Goal: Check status: Check status

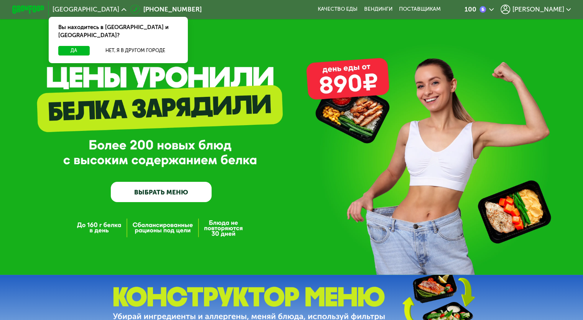
click at [570, 9] on use at bounding box center [568, 9] width 5 height 3
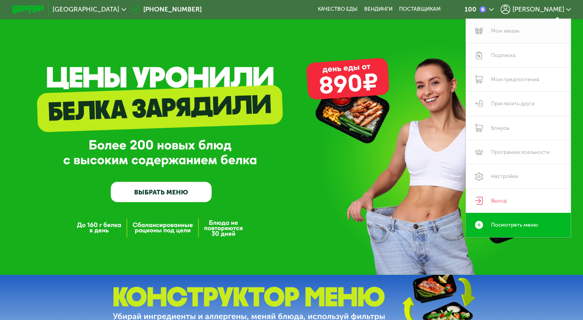
click at [506, 31] on link "Мои заказы" at bounding box center [517, 31] width 105 height 24
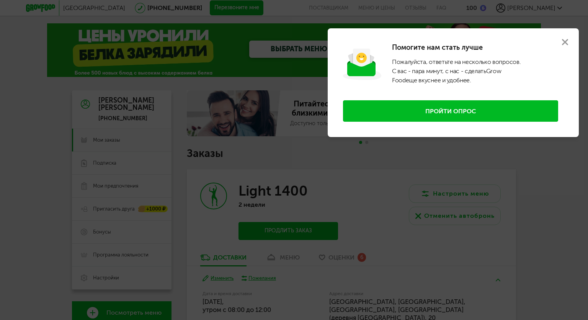
click at [565, 43] on use at bounding box center [565, 42] width 6 height 6
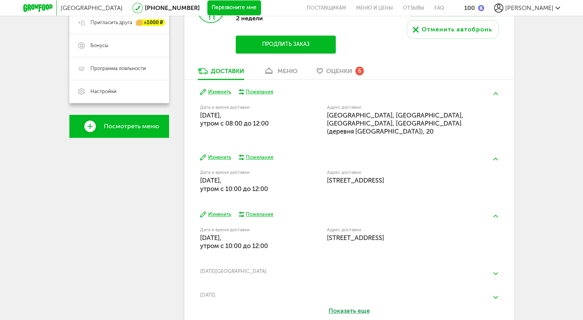
scroll to position [192, 0]
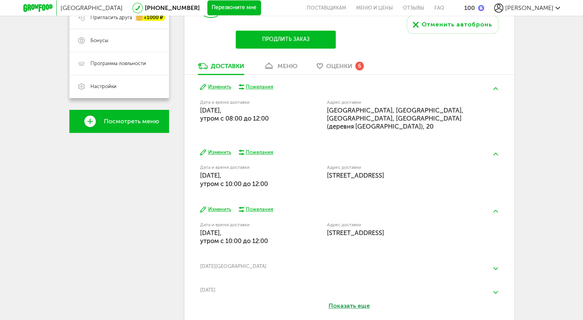
drag, startPoint x: 210, startPoint y: 107, endPoint x: 269, endPoint y: 121, distance: 60.6
click at [269, 121] on span "[DATE], утром c 08:00 до 12:00" at bounding box center [234, 114] width 69 height 16
click at [368, 108] on span "[GEOGRAPHIC_DATA], [GEOGRAPHIC_DATA], [GEOGRAPHIC_DATA], [GEOGRAPHIC_DATA] (дер…" at bounding box center [395, 118] width 136 height 24
click at [222, 86] on button "Изменить" at bounding box center [215, 87] width 31 height 7
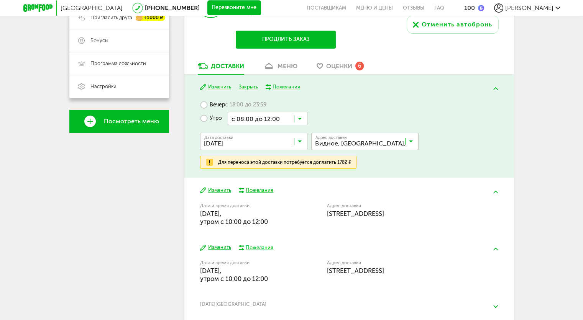
click at [380, 143] on input "Search for option" at bounding box center [366, 143] width 107 height 13
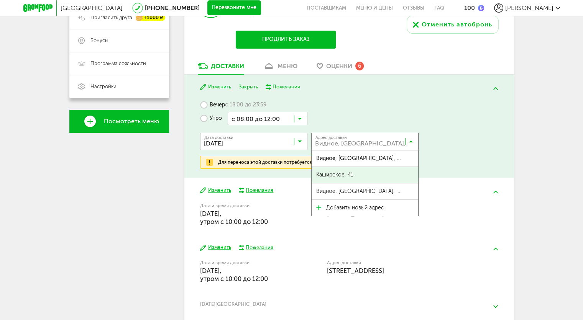
click at [495, 124] on div "Вечер с 18:00 до 23:59 Утро с 08:00 до 12:00 Загрузка... Дата доставки [DATE] З…" at bounding box center [349, 133] width 298 height 70
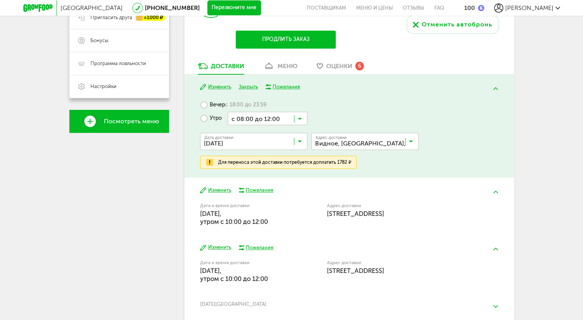
click at [302, 118] on input "Search for option" at bounding box center [268, 118] width 80 height 13
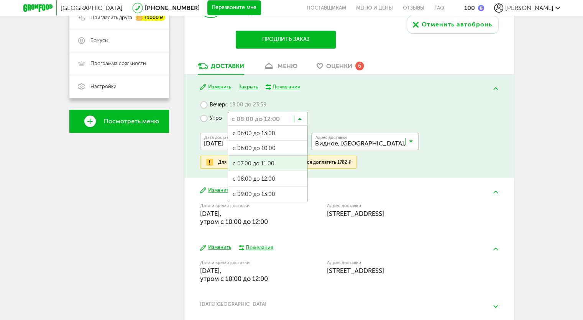
scroll to position [0, 0]
click at [462, 115] on div "Вечер с 18:00 до 23:59 Утро с 08:00 до 12:00 Загрузка... с 06:00 до 13:00 с 06:…" at bounding box center [349, 133] width 298 height 70
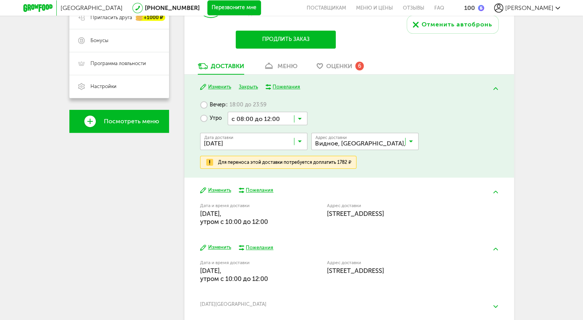
click at [248, 88] on button "Закрыть" at bounding box center [248, 87] width 19 height 7
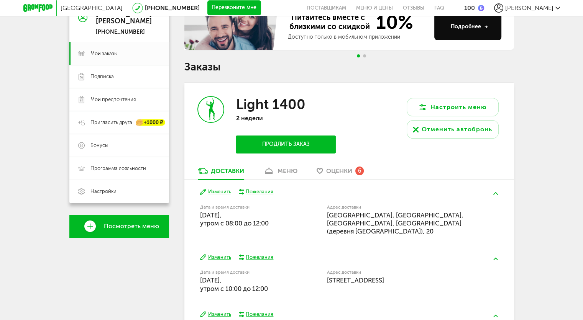
scroll to position [0, 0]
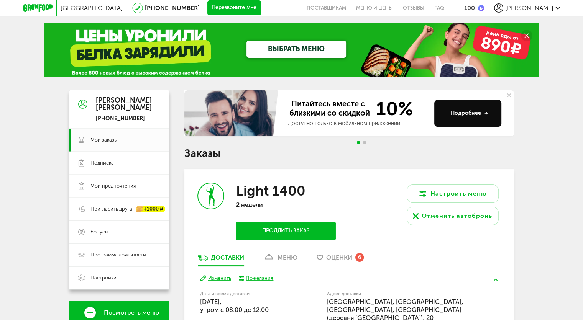
click at [545, 5] on span "[PERSON_NAME]" at bounding box center [529, 7] width 48 height 7
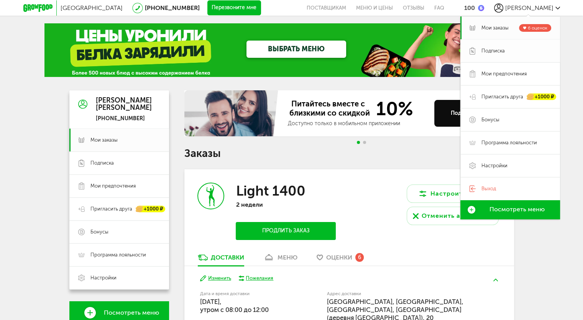
click at [489, 49] on span "Подписка" at bounding box center [492, 50] width 23 height 7
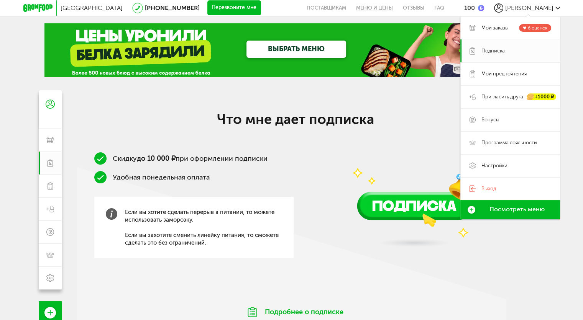
click at [382, 10] on link "Меню и цены" at bounding box center [374, 8] width 47 height 16
